Goal: Transaction & Acquisition: Purchase product/service

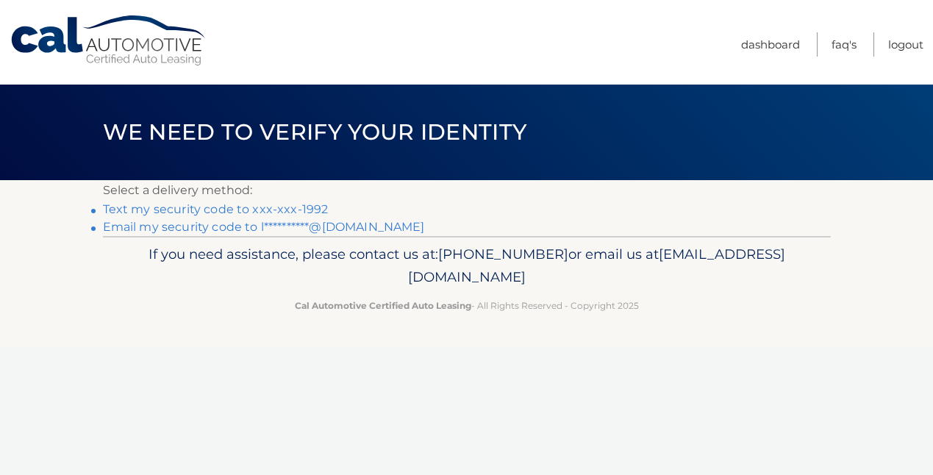
click at [224, 209] on link "Text my security code to xxx-xxx-1992" at bounding box center [216, 209] width 226 height 14
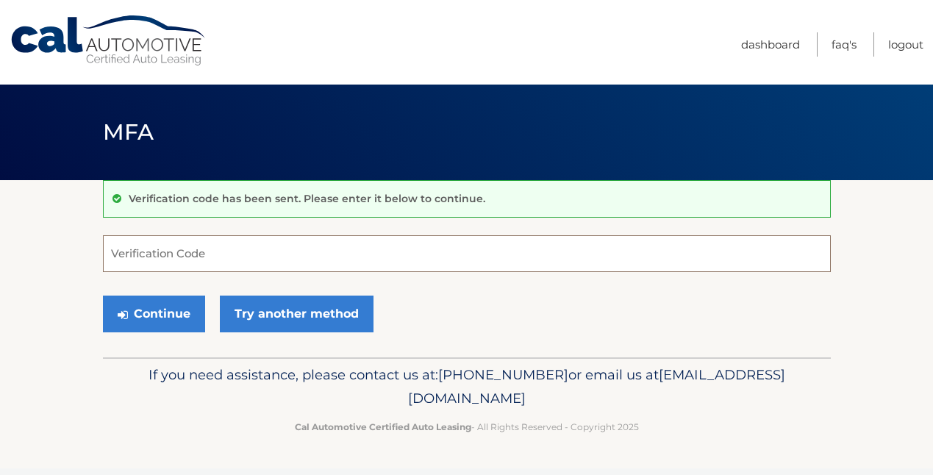
click at [197, 251] on input "Verification Code" at bounding box center [467, 253] width 728 height 37
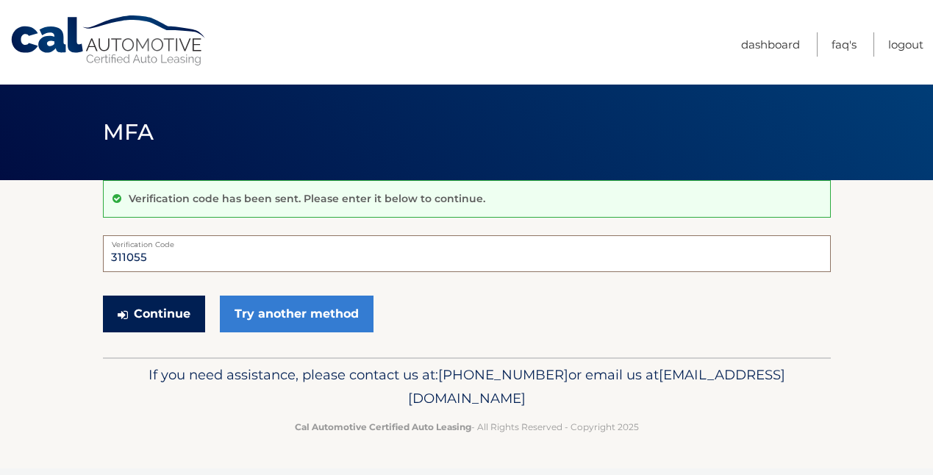
type input "311055"
click at [196, 312] on button "Continue" at bounding box center [154, 314] width 102 height 37
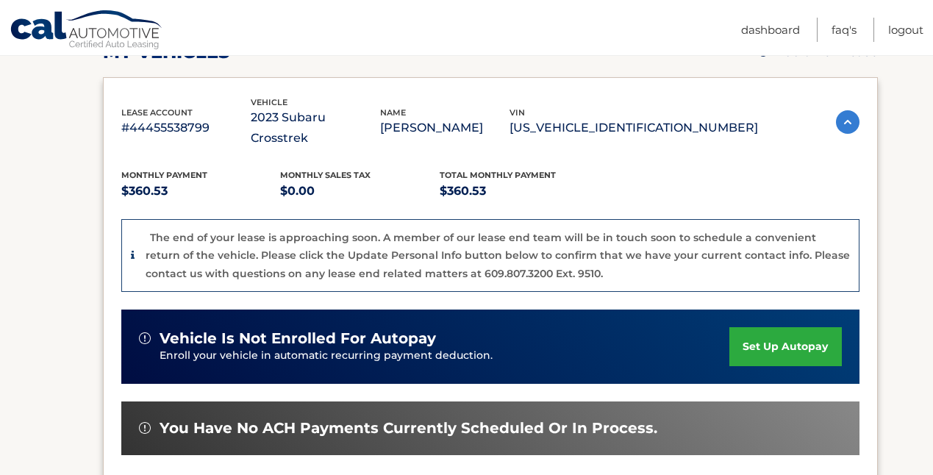
scroll to position [506, 0]
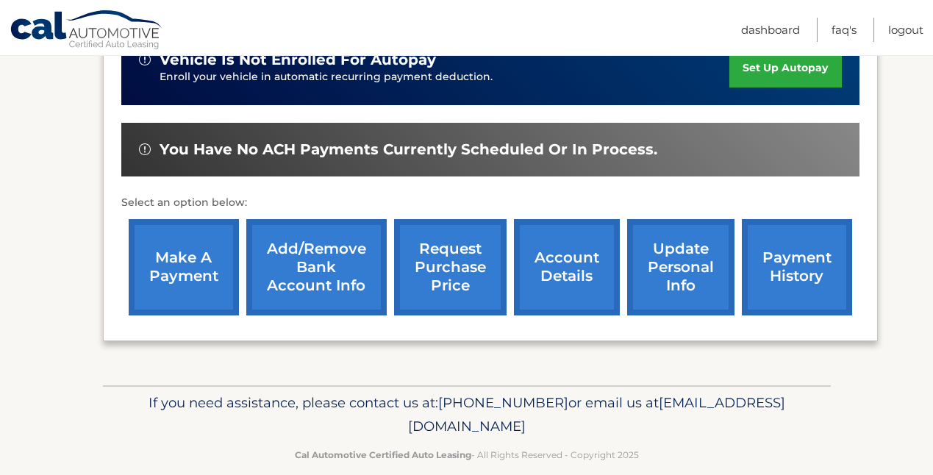
click at [182, 257] on link "make a payment" at bounding box center [184, 267] width 110 height 96
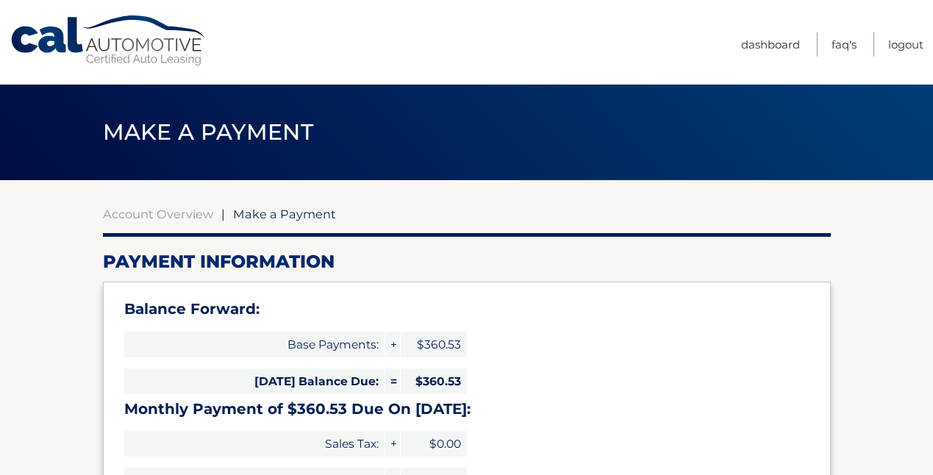
select select "NzAzNzc2MmYtMzFkYy00ZThjLTgyOTMtNmQxODU1ZWQyZDBj"
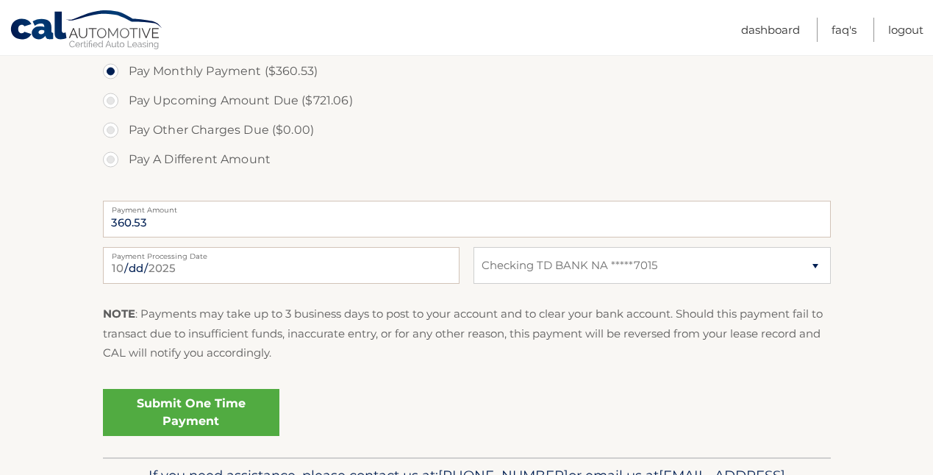
scroll to position [546, 0]
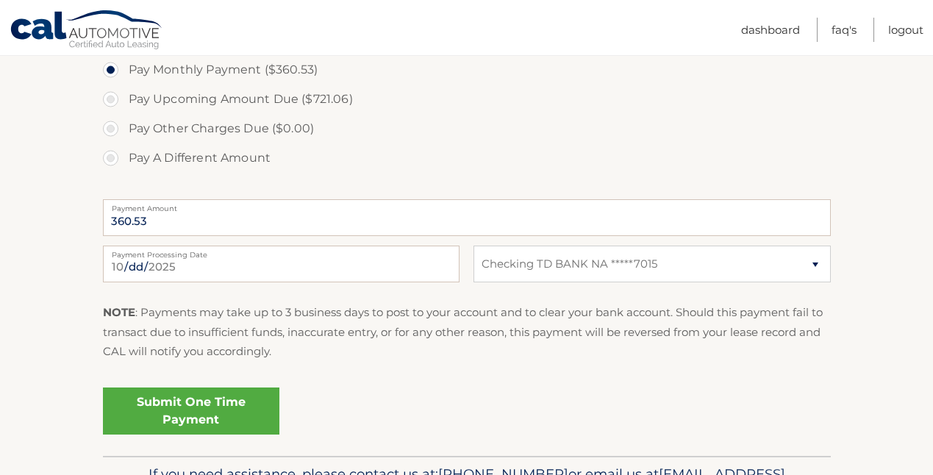
click at [252, 405] on link "Submit One Time Payment" at bounding box center [191, 411] width 177 height 47
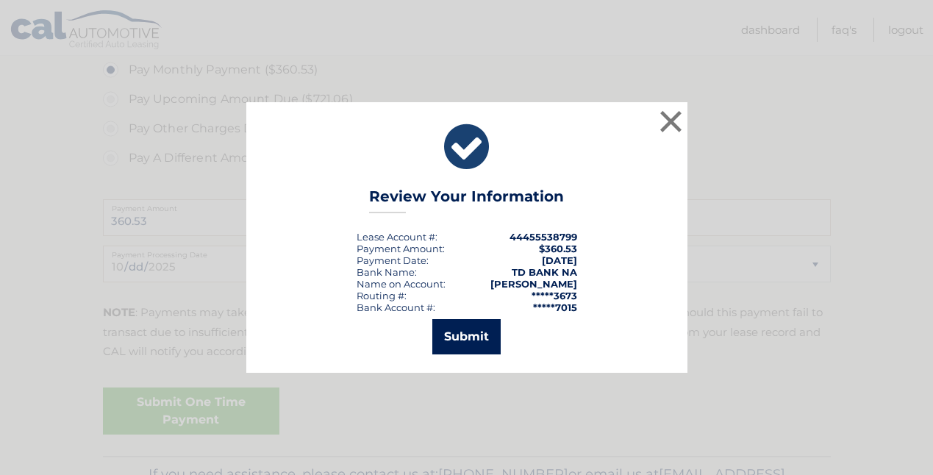
click at [476, 338] on button "Submit" at bounding box center [466, 336] width 68 height 35
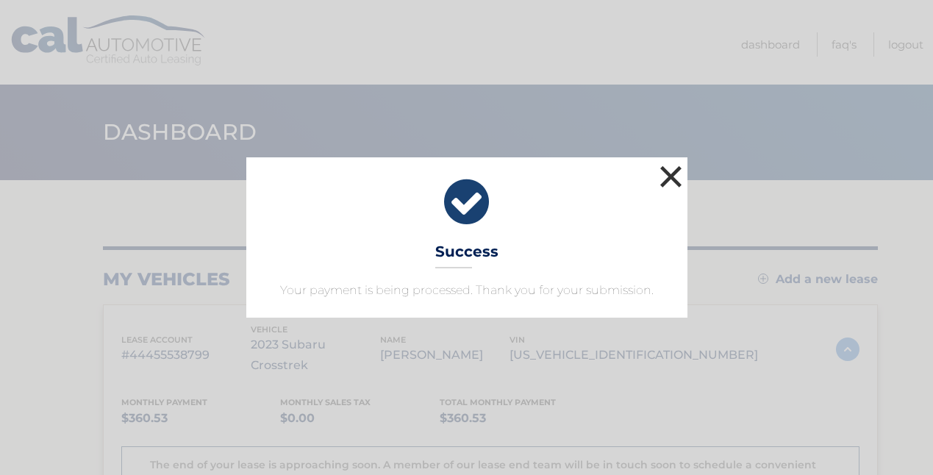
click at [680, 179] on button "×" at bounding box center [671, 176] width 29 height 29
